Goal: Task Accomplishment & Management: Use online tool/utility

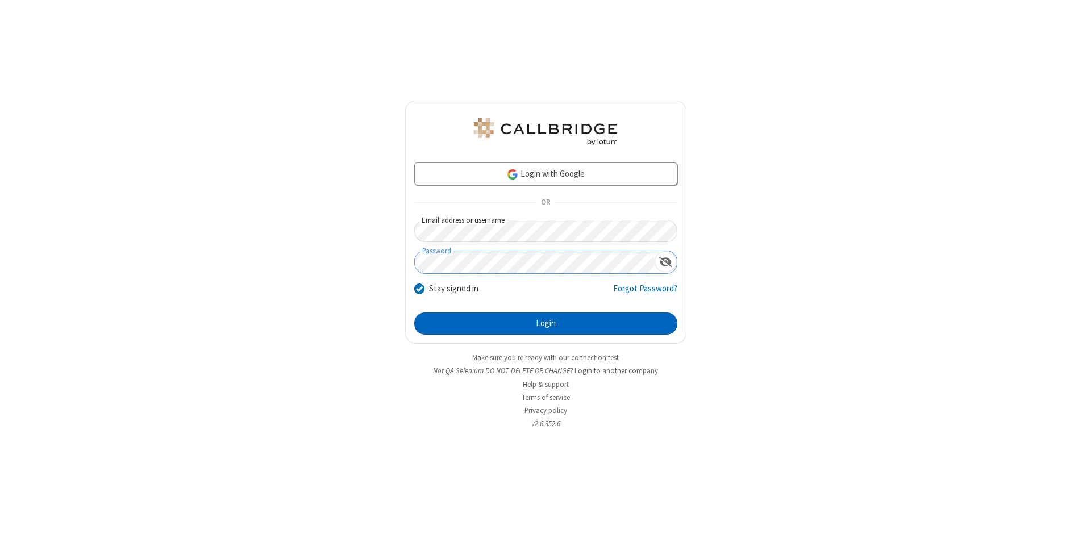
click at [545, 324] on button "Login" at bounding box center [545, 324] width 263 height 23
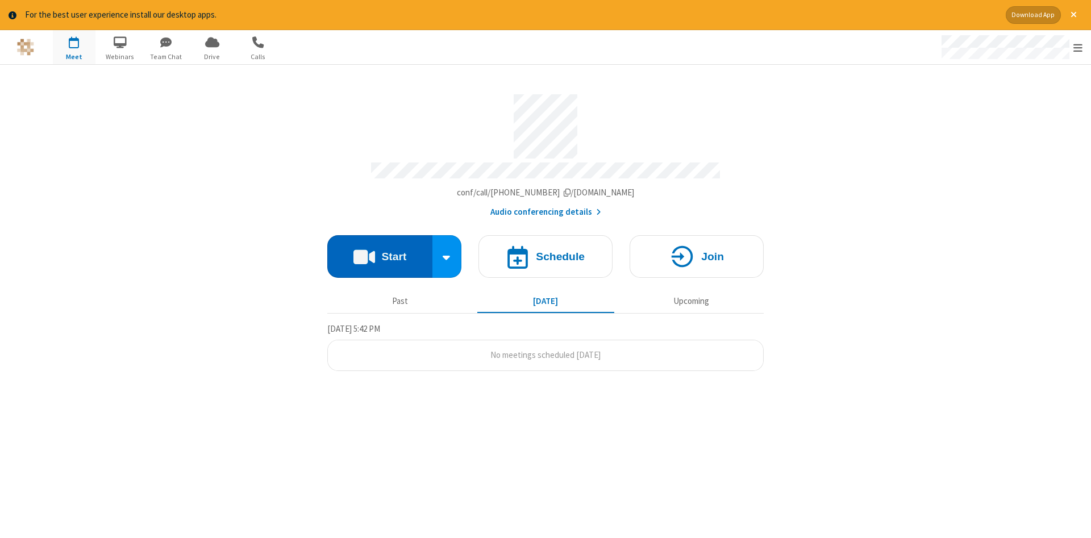
click at [380, 252] on button "Start" at bounding box center [379, 256] width 105 height 43
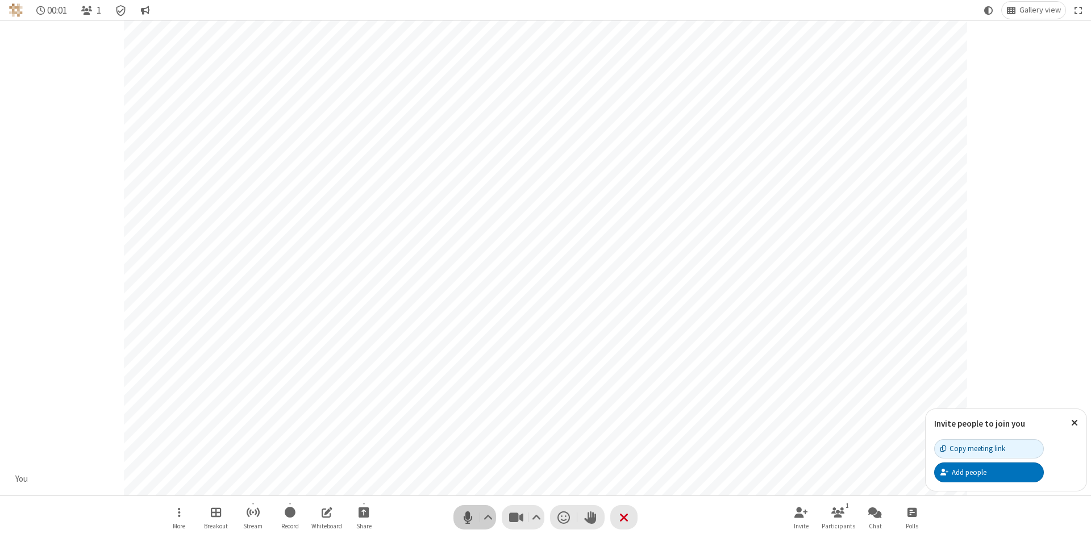
click at [468, 517] on span "Mute (Alt+A)" at bounding box center [467, 517] width 17 height 16
click at [468, 517] on span "Unmute (Alt+A)" at bounding box center [467, 517] width 17 height 16
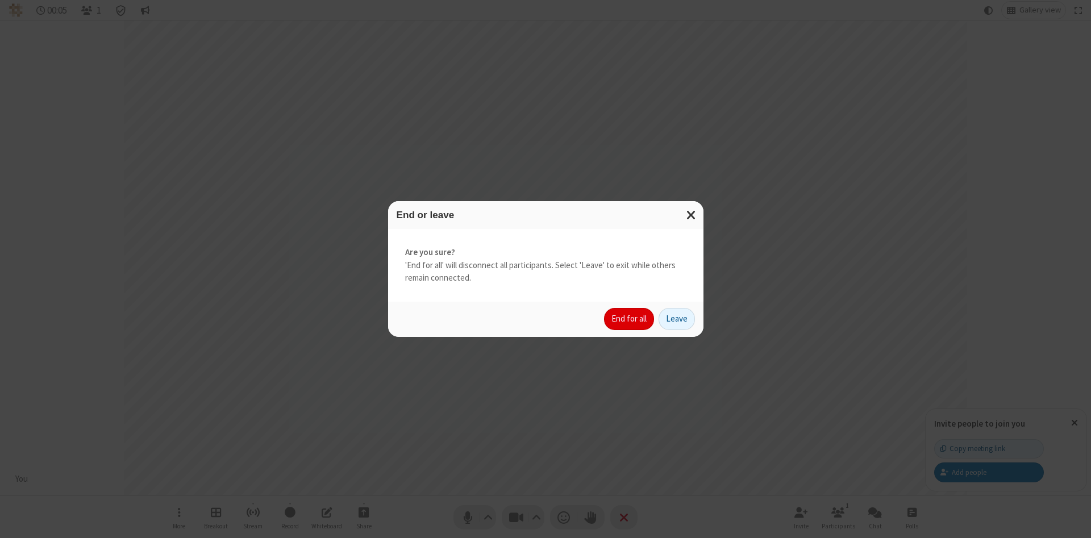
click at [630, 319] on button "End for all" at bounding box center [629, 319] width 50 height 23
